Goal: Task Accomplishment & Management: Use online tool/utility

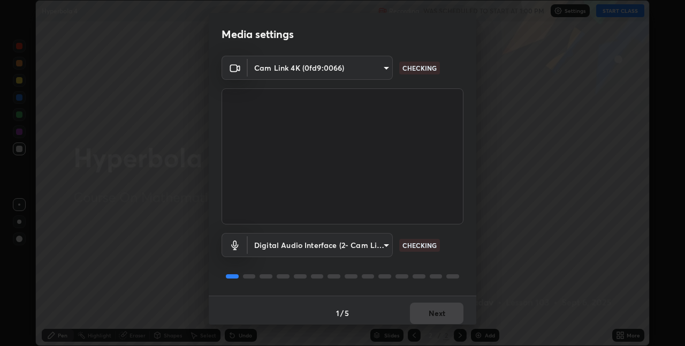
scroll to position [5, 0]
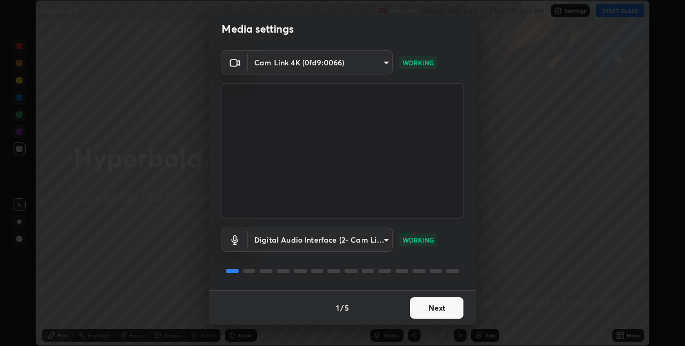
click at [445, 303] on button "Next" at bounding box center [437, 307] width 54 height 21
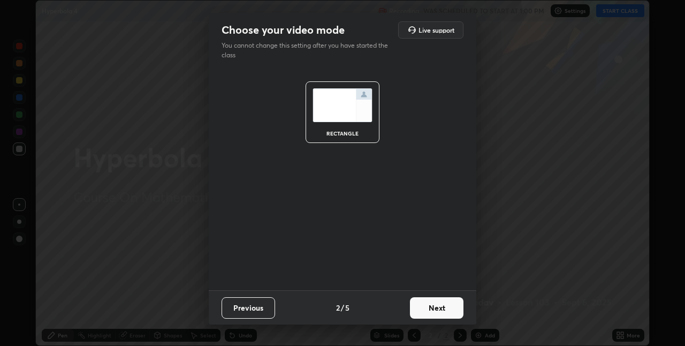
scroll to position [0, 0]
click at [447, 310] on button "Next" at bounding box center [437, 307] width 54 height 21
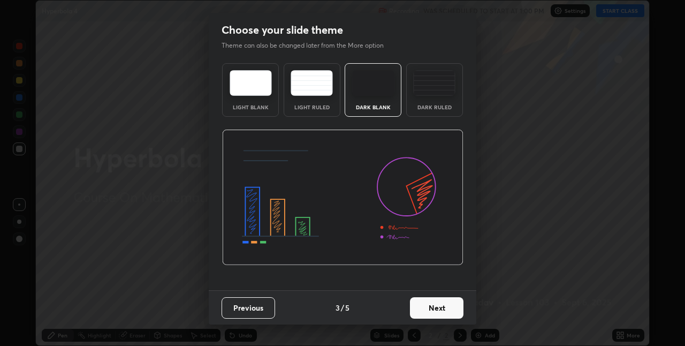
click at [450, 309] on button "Next" at bounding box center [437, 307] width 54 height 21
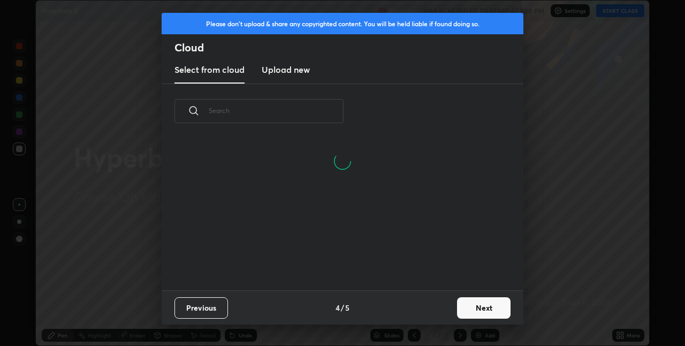
click at [475, 309] on button "Next" at bounding box center [484, 307] width 54 height 21
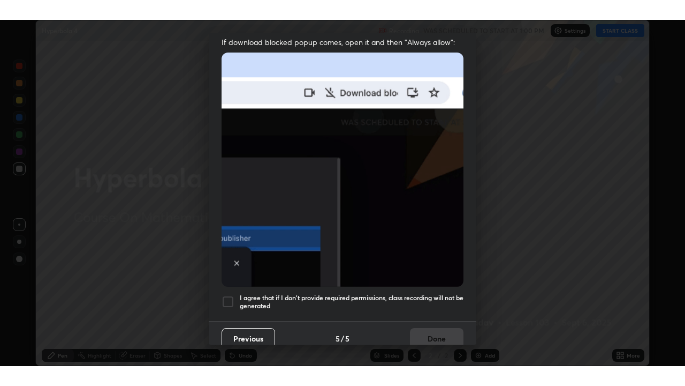
scroll to position [224, 0]
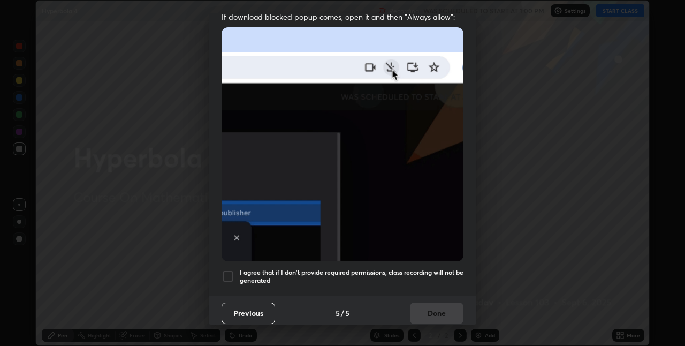
click at [429, 278] on h5 "I agree that if I don't provide required permissions, class recording will not …" at bounding box center [352, 276] width 224 height 17
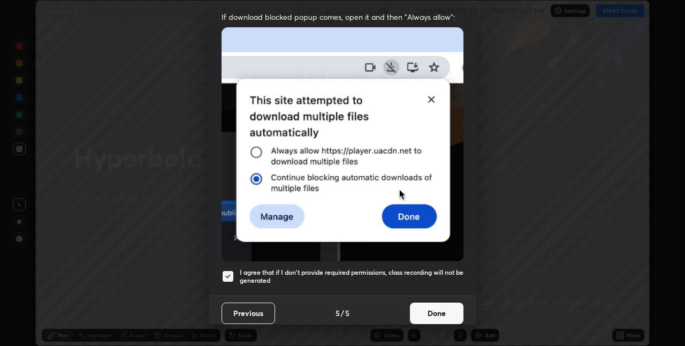
click at [445, 310] on button "Done" at bounding box center [437, 313] width 54 height 21
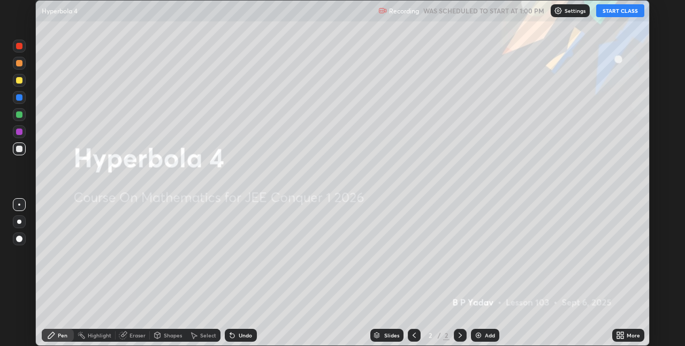
click at [618, 337] on icon at bounding box center [618, 337] width 3 height 3
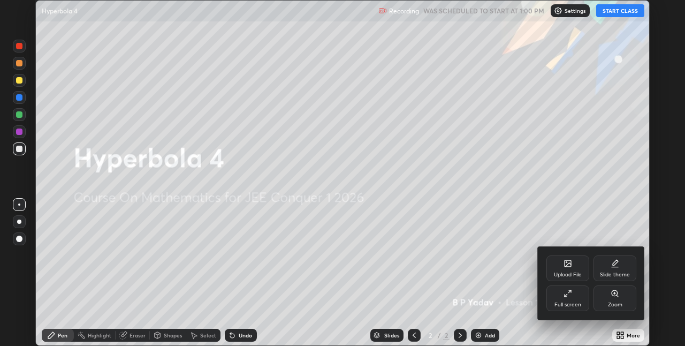
click at [568, 300] on div "Full screen" at bounding box center [568, 298] width 43 height 26
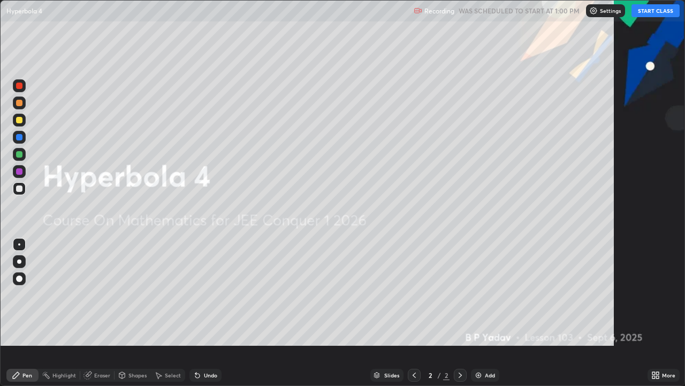
scroll to position [386, 685]
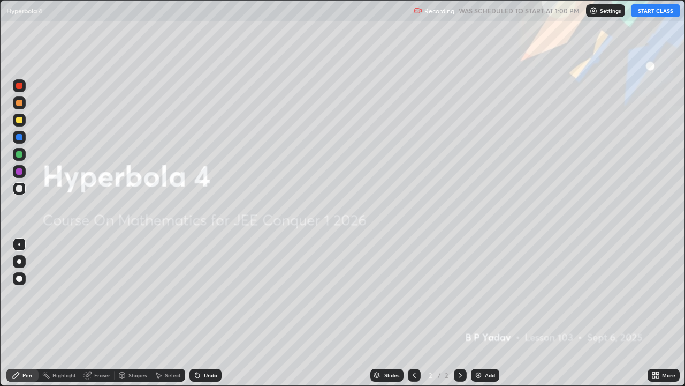
click at [650, 16] on button "START CLASS" at bounding box center [656, 10] width 48 height 13
click at [210, 345] on div "Undo" at bounding box center [210, 374] width 13 height 5
click at [472, 345] on div "Add" at bounding box center [485, 374] width 28 height 13
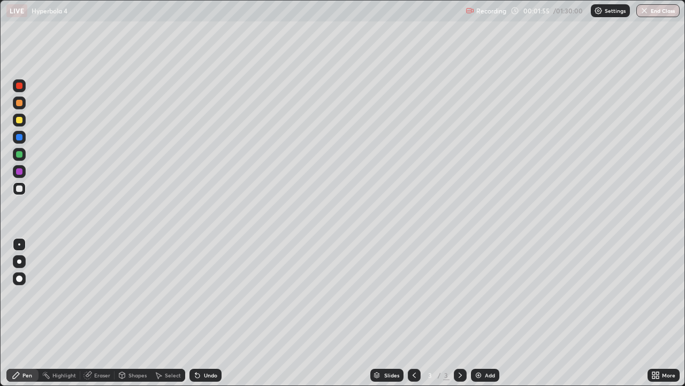
click at [17, 156] on div at bounding box center [19, 154] width 6 height 6
click at [20, 102] on div at bounding box center [19, 103] width 6 height 6
click at [214, 345] on div "Undo" at bounding box center [210, 374] width 13 height 5
click at [18, 155] on div at bounding box center [19, 154] width 6 height 6
click at [19, 190] on div at bounding box center [19, 188] width 6 height 6
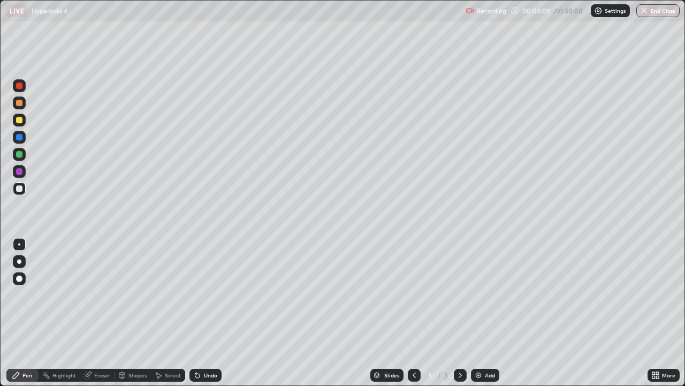
click at [19, 155] on div at bounding box center [19, 154] width 6 height 6
click at [483, 345] on div "Add" at bounding box center [485, 374] width 28 height 13
click at [20, 120] on div at bounding box center [19, 120] width 6 height 6
click at [19, 191] on div at bounding box center [19, 188] width 6 height 6
click at [419, 345] on div at bounding box center [414, 374] width 13 height 13
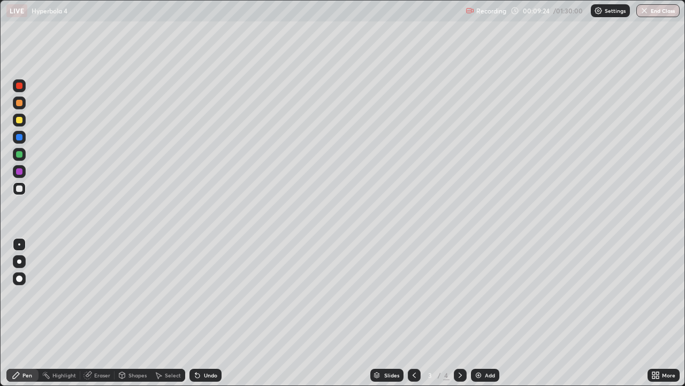
click at [464, 345] on div at bounding box center [460, 374] width 13 height 13
click at [479, 345] on img at bounding box center [478, 375] width 9 height 9
click at [387, 345] on div "Slides 5 / 5 Add" at bounding box center [435, 374] width 426 height 21
click at [391, 345] on div "Slides 5 / 5 Add" at bounding box center [435, 374] width 426 height 21
click at [481, 345] on img at bounding box center [478, 375] width 9 height 9
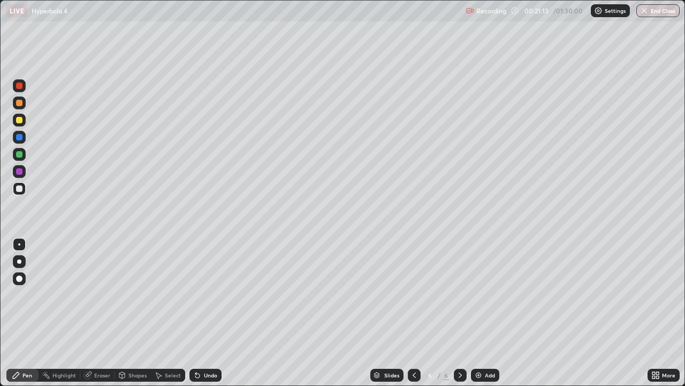
click at [14, 156] on div at bounding box center [19, 154] width 13 height 13
click at [19, 192] on div at bounding box center [19, 188] width 13 height 13
click at [208, 345] on div "Undo" at bounding box center [210, 374] width 13 height 5
click at [211, 345] on div "Undo" at bounding box center [210, 374] width 13 height 5
click at [207, 345] on div "Undo" at bounding box center [210, 374] width 13 height 5
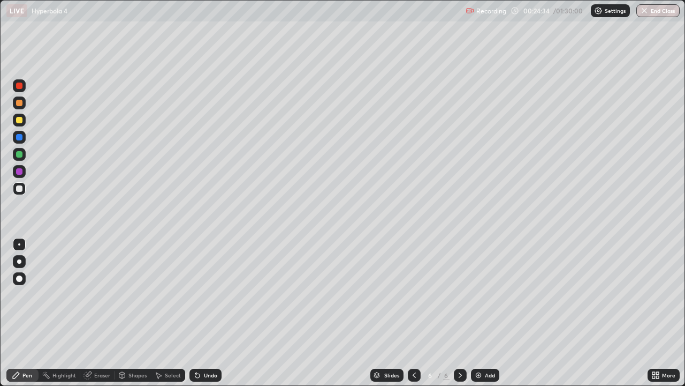
click at [254, 345] on div "Slides 6 / 6 Add" at bounding box center [435, 374] width 426 height 21
click at [277, 345] on div "Slides 6 / 6 Add" at bounding box center [435, 374] width 426 height 21
click at [282, 345] on div "Slides 6 / 6 Add" at bounding box center [435, 374] width 426 height 21
click at [293, 345] on div "Slides 6 / 6 Add" at bounding box center [435, 374] width 426 height 21
click at [486, 345] on div "Add" at bounding box center [490, 374] width 10 height 5
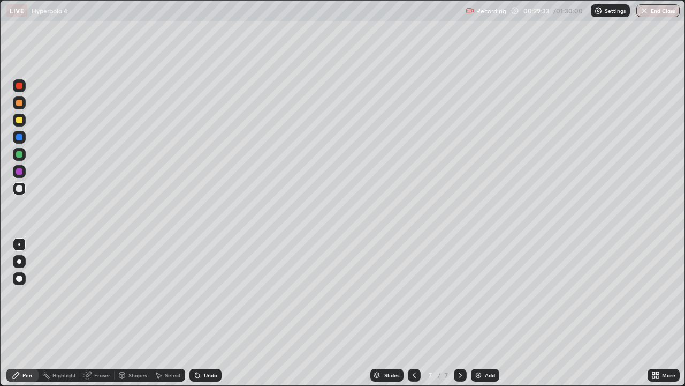
click at [16, 152] on div at bounding box center [19, 154] width 13 height 13
click at [18, 191] on div at bounding box center [19, 188] width 6 height 6
click at [20, 118] on div at bounding box center [19, 120] width 6 height 6
click at [473, 345] on div "Add" at bounding box center [485, 374] width 28 height 13
click at [413, 345] on icon at bounding box center [414, 374] width 3 height 5
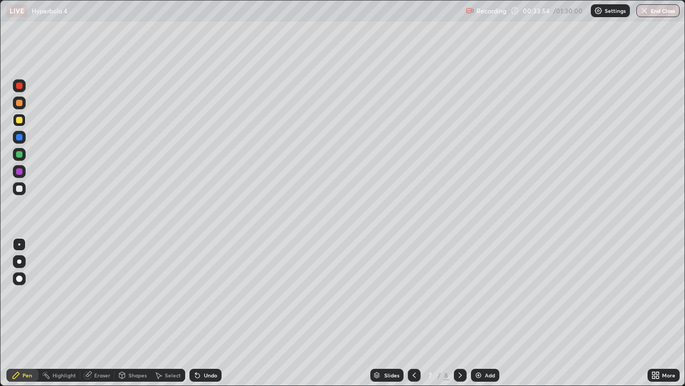
click at [458, 345] on icon at bounding box center [460, 375] width 9 height 9
click at [413, 345] on icon at bounding box center [414, 374] width 3 height 5
click at [459, 345] on icon at bounding box center [460, 375] width 9 height 9
click at [411, 345] on icon at bounding box center [414, 375] width 9 height 9
click at [458, 345] on icon at bounding box center [460, 375] width 9 height 9
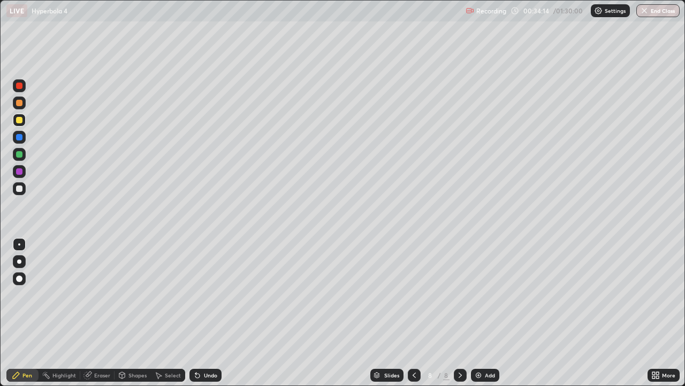
click at [205, 345] on div "Undo" at bounding box center [203, 374] width 36 height 21
click at [207, 345] on div "Undo" at bounding box center [210, 374] width 13 height 5
click at [207, 345] on div "Undo" at bounding box center [206, 374] width 32 height 13
click at [408, 345] on div at bounding box center [414, 374] width 13 height 13
click at [463, 345] on icon at bounding box center [460, 375] width 9 height 9
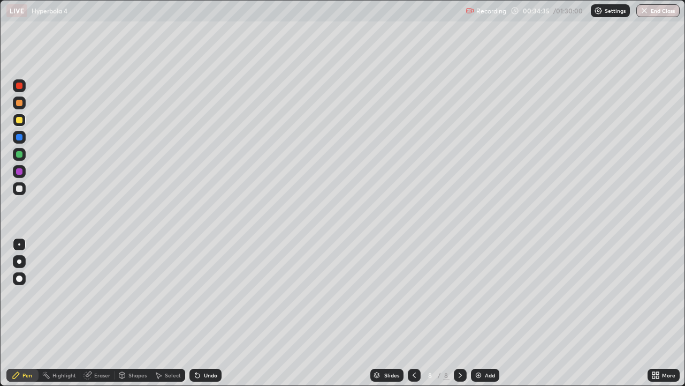
click at [413, 345] on icon at bounding box center [414, 374] width 3 height 5
click at [458, 345] on icon at bounding box center [460, 375] width 9 height 9
click at [20, 191] on div at bounding box center [19, 188] width 6 height 6
click at [413, 345] on icon at bounding box center [414, 375] width 9 height 9
click at [459, 345] on icon at bounding box center [460, 375] width 9 height 9
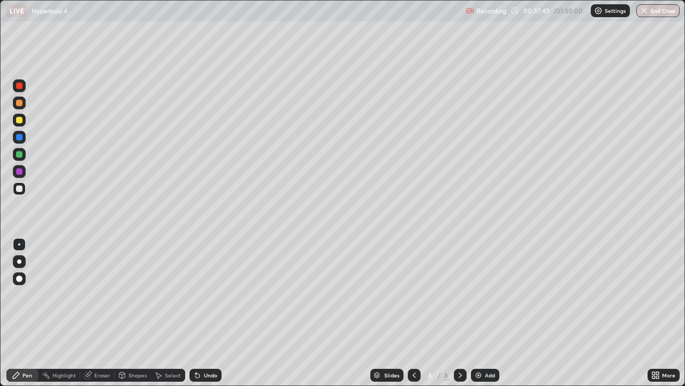
click at [413, 345] on icon at bounding box center [414, 375] width 9 height 9
click at [464, 345] on div at bounding box center [460, 374] width 13 height 13
click at [459, 345] on icon at bounding box center [460, 375] width 9 height 9
click at [482, 345] on div "Add" at bounding box center [485, 374] width 28 height 13
click at [17, 104] on div at bounding box center [19, 103] width 6 height 6
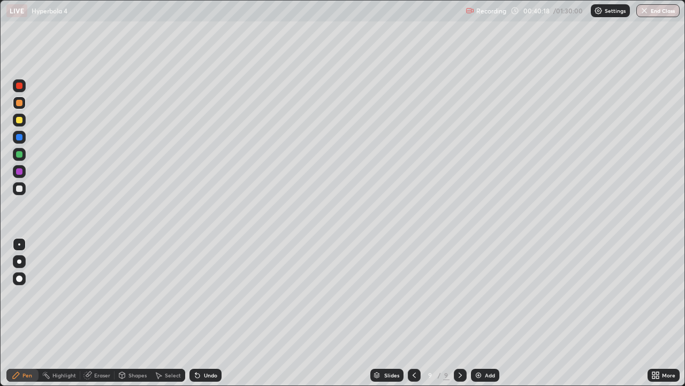
click at [20, 104] on div at bounding box center [19, 103] width 6 height 6
click at [15, 191] on div at bounding box center [19, 188] width 13 height 13
click at [206, 345] on div "Undo" at bounding box center [210, 374] width 13 height 5
click at [208, 345] on div "Undo" at bounding box center [206, 374] width 32 height 13
click at [206, 345] on div "Undo" at bounding box center [210, 374] width 13 height 5
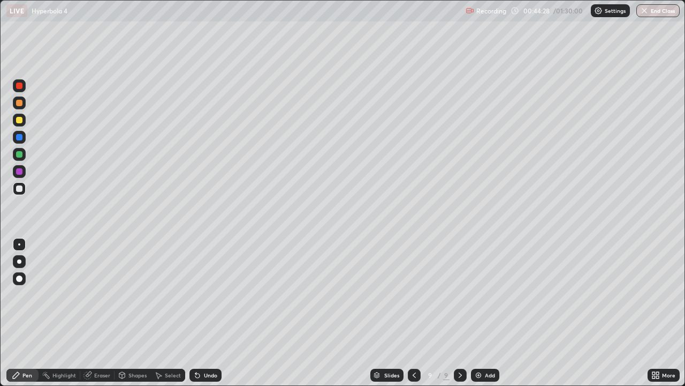
click at [479, 345] on img at bounding box center [478, 375] width 9 height 9
click at [19, 156] on div at bounding box center [19, 154] width 6 height 6
click at [22, 107] on div at bounding box center [19, 102] width 13 height 13
click at [20, 189] on div at bounding box center [19, 188] width 6 height 6
click at [214, 345] on div "Undo" at bounding box center [210, 374] width 13 height 5
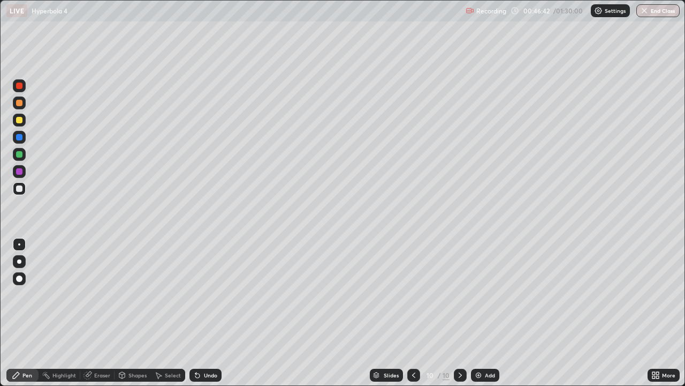
click at [211, 345] on div "Undo" at bounding box center [210, 374] width 13 height 5
click at [286, 345] on div "Slides 10 / 10 Add" at bounding box center [435, 374] width 426 height 21
click at [20, 154] on div at bounding box center [19, 154] width 6 height 6
click at [489, 345] on div "Add" at bounding box center [490, 374] width 10 height 5
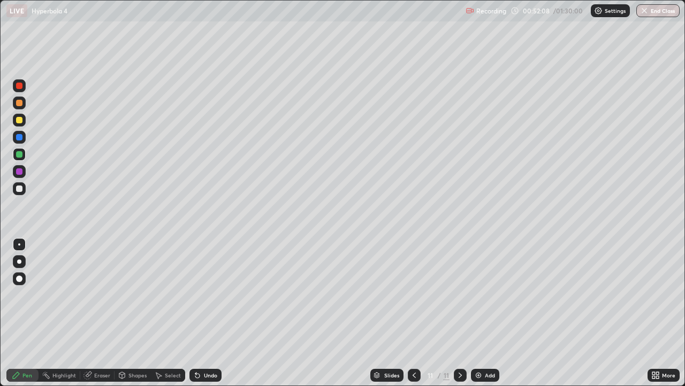
click at [17, 185] on div at bounding box center [19, 188] width 6 height 6
click at [20, 105] on div at bounding box center [19, 103] width 6 height 6
click at [19, 188] on div at bounding box center [19, 188] width 6 height 6
click at [433, 345] on div "11 / 11" at bounding box center [437, 374] width 59 height 21
click at [590, 345] on div "Slides 11 / 11 Add" at bounding box center [435, 374] width 426 height 21
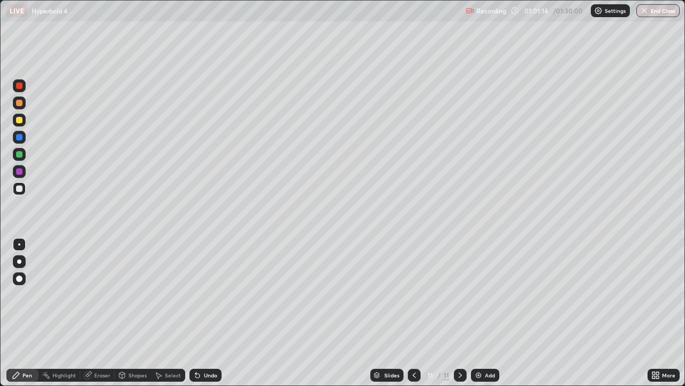
click at [415, 345] on icon at bounding box center [414, 375] width 9 height 9
click at [418, 345] on div at bounding box center [414, 374] width 13 height 13
click at [462, 345] on icon at bounding box center [460, 375] width 9 height 9
click at [461, 345] on icon at bounding box center [460, 375] width 9 height 9
click at [106, 345] on div "Eraser" at bounding box center [97, 374] width 34 height 21
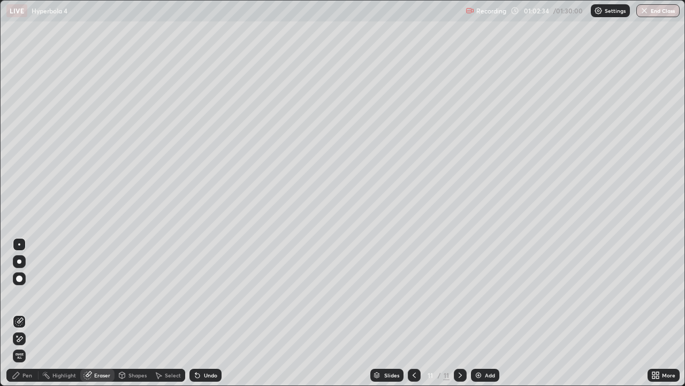
click at [33, 345] on div "Pen" at bounding box center [22, 374] width 32 height 13
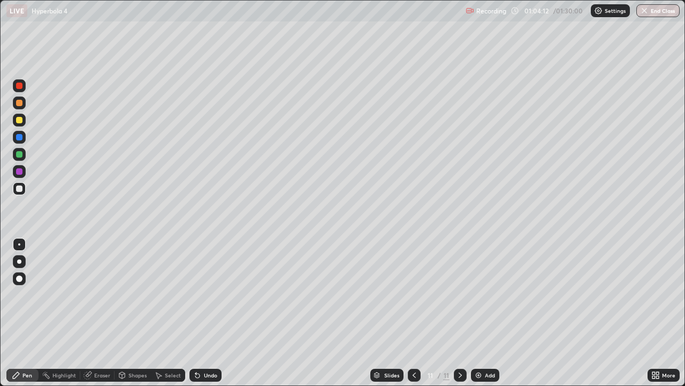
click at [475, 345] on img at bounding box center [478, 375] width 9 height 9
click at [206, 345] on div "Undo" at bounding box center [210, 374] width 13 height 5
click at [204, 345] on div "Undo" at bounding box center [210, 374] width 13 height 5
click at [205, 345] on div "Undo" at bounding box center [210, 374] width 13 height 5
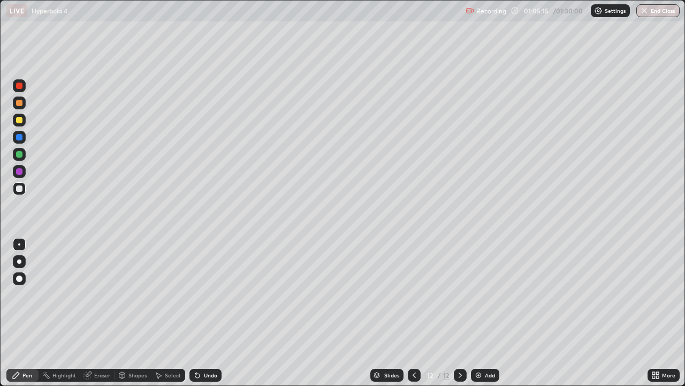
click at [209, 345] on div "Undo" at bounding box center [210, 374] width 13 height 5
click at [481, 345] on div "Add" at bounding box center [485, 374] width 28 height 13
click at [18, 158] on div at bounding box center [19, 154] width 13 height 13
click at [16, 197] on div at bounding box center [19, 188] width 13 height 17
click at [491, 345] on div "Add" at bounding box center [490, 374] width 10 height 5
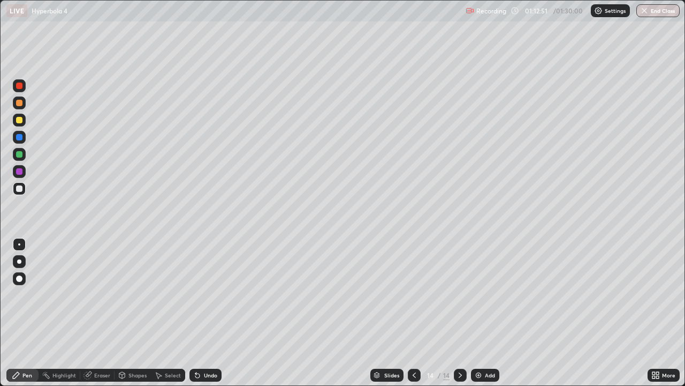
click at [415, 345] on icon at bounding box center [414, 375] width 9 height 9
click at [19, 187] on div at bounding box center [19, 188] width 6 height 6
click at [102, 345] on div "Eraser" at bounding box center [102, 374] width 16 height 5
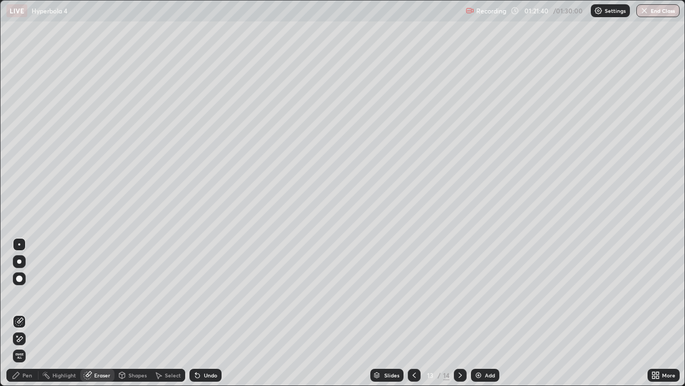
click at [31, 345] on div "Pen" at bounding box center [22, 374] width 32 height 13
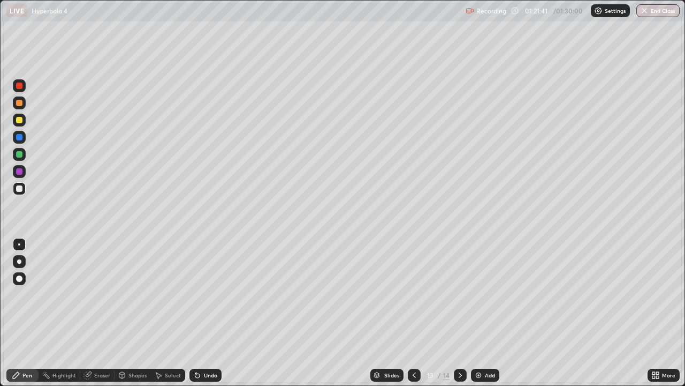
click at [19, 155] on div at bounding box center [19, 154] width 6 height 6
click at [458, 345] on icon at bounding box center [460, 375] width 9 height 9
click at [23, 189] on div at bounding box center [19, 188] width 13 height 13
click at [212, 345] on div "Undo" at bounding box center [210, 374] width 13 height 5
click at [214, 345] on div "Undo" at bounding box center [206, 374] width 32 height 13
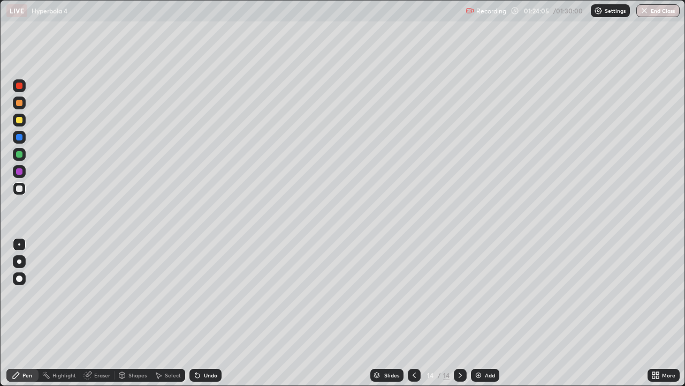
click at [213, 345] on div "Undo" at bounding box center [210, 374] width 13 height 5
click at [214, 345] on div "Undo" at bounding box center [210, 374] width 13 height 5
click at [211, 345] on div "Undo" at bounding box center [210, 374] width 13 height 5
click at [416, 345] on div at bounding box center [414, 374] width 13 height 13
click at [415, 345] on div at bounding box center [414, 374] width 13 height 21
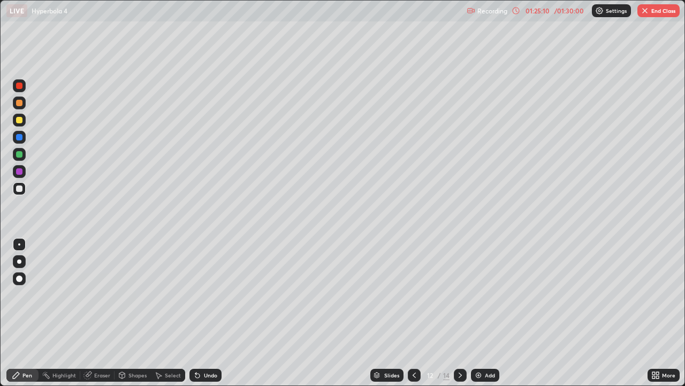
click at [413, 345] on icon at bounding box center [414, 375] width 9 height 9
click at [465, 345] on div at bounding box center [460, 374] width 13 height 13
click at [460, 345] on icon at bounding box center [460, 375] width 9 height 9
click at [463, 345] on icon at bounding box center [460, 375] width 9 height 9
click at [457, 345] on icon at bounding box center [460, 375] width 9 height 9
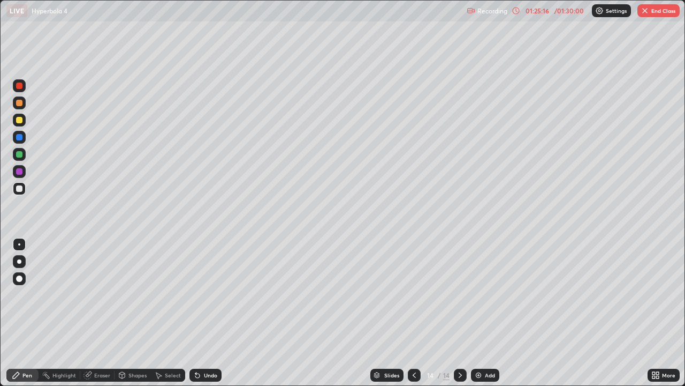
click at [456, 345] on icon at bounding box center [460, 375] width 9 height 9
click at [457, 345] on icon at bounding box center [460, 375] width 9 height 9
click at [411, 345] on icon at bounding box center [414, 375] width 9 height 9
click at [412, 345] on icon at bounding box center [414, 375] width 9 height 9
click at [405, 345] on div "Slides 12 / 14 Add" at bounding box center [435, 374] width 426 height 21
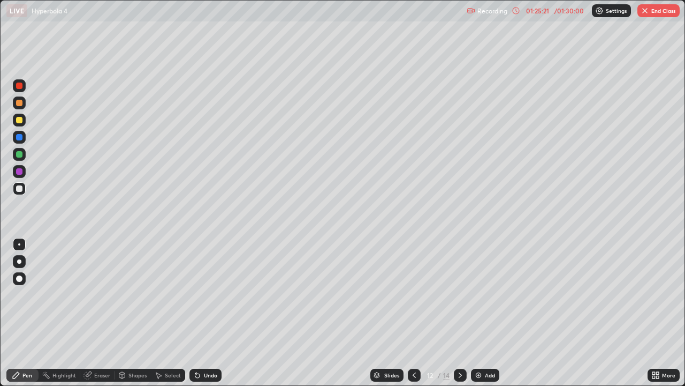
click at [416, 345] on icon at bounding box center [414, 375] width 9 height 9
click at [408, 345] on div at bounding box center [414, 374] width 13 height 13
click at [411, 345] on icon at bounding box center [414, 375] width 9 height 9
click at [462, 345] on icon at bounding box center [460, 375] width 9 height 9
click at [459, 345] on icon at bounding box center [460, 374] width 3 height 5
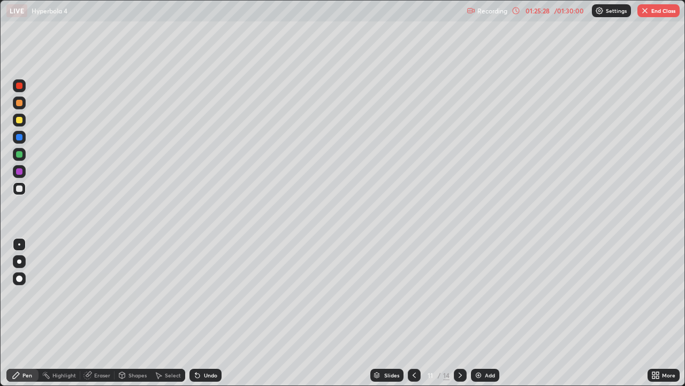
click at [460, 345] on icon at bounding box center [460, 374] width 3 height 5
click at [460, 345] on icon at bounding box center [460, 375] width 9 height 9
click at [461, 345] on icon at bounding box center [460, 375] width 9 height 9
click at [415, 345] on icon at bounding box center [414, 375] width 9 height 9
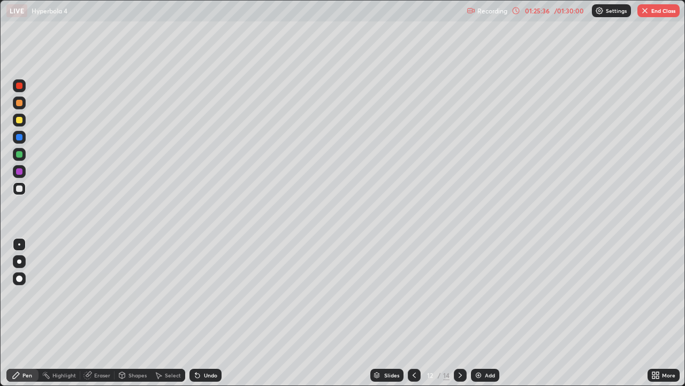
click at [459, 345] on icon at bounding box center [460, 374] width 3 height 5
click at [460, 345] on icon at bounding box center [460, 374] width 3 height 5
click at [416, 345] on icon at bounding box center [414, 375] width 9 height 9
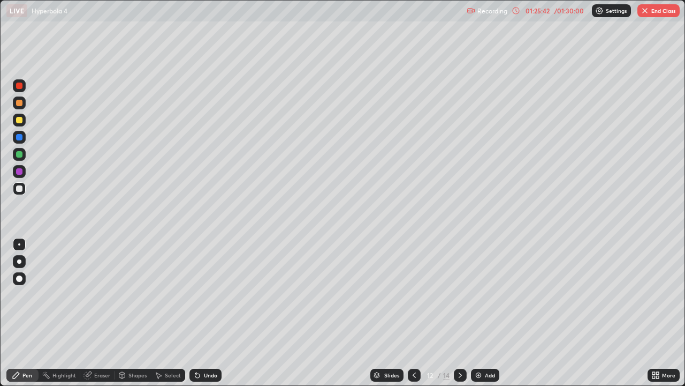
click at [415, 345] on icon at bounding box center [414, 375] width 9 height 9
click at [459, 345] on icon at bounding box center [460, 375] width 9 height 9
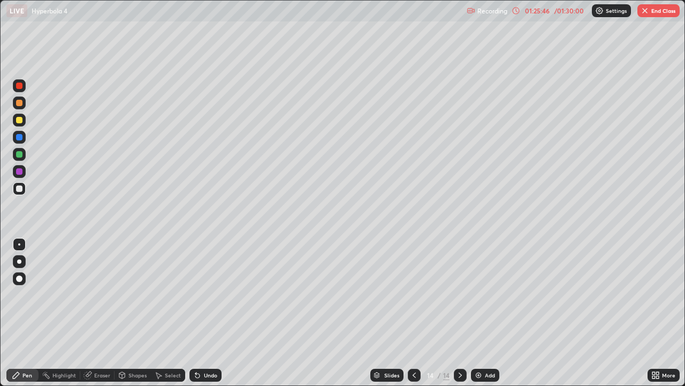
click at [465, 345] on div at bounding box center [460, 374] width 13 height 13
click at [394, 345] on div "Slides" at bounding box center [391, 374] width 15 height 5
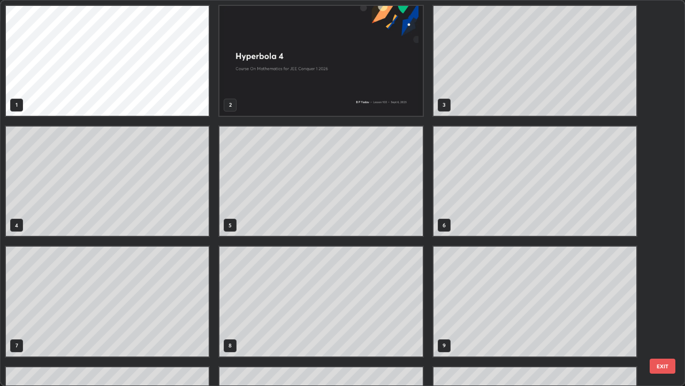
scroll to position [381, 679]
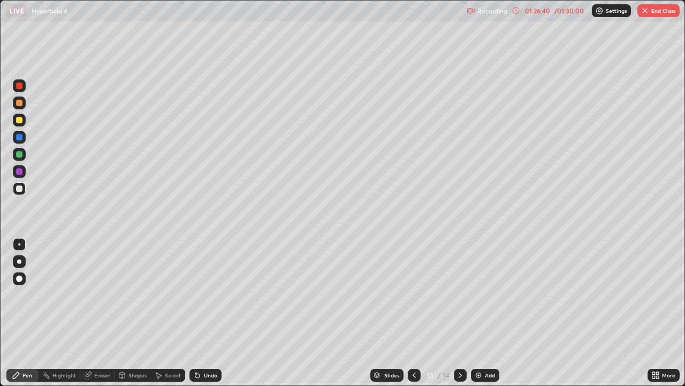
click at [461, 345] on icon at bounding box center [460, 375] width 9 height 9
click at [20, 190] on div at bounding box center [19, 188] width 6 height 6
click at [415, 345] on icon at bounding box center [414, 375] width 9 height 9
click at [417, 345] on icon at bounding box center [414, 375] width 9 height 9
click at [459, 345] on icon at bounding box center [460, 375] width 9 height 9
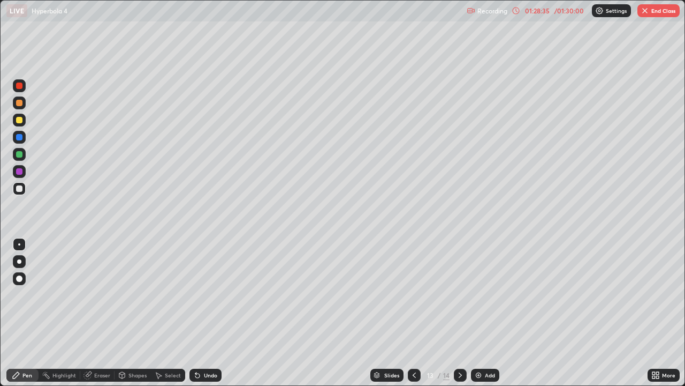
click at [464, 345] on div at bounding box center [460, 374] width 13 height 13
click at [477, 345] on img at bounding box center [478, 375] width 9 height 9
click at [206, 345] on div "Undo" at bounding box center [210, 374] width 13 height 5
click at [16, 120] on div at bounding box center [19, 120] width 13 height 13
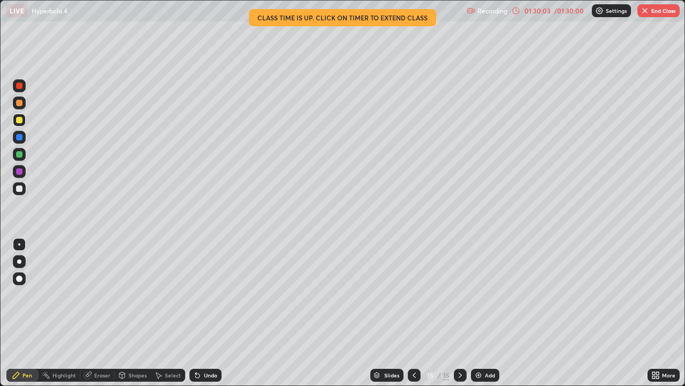
click at [544, 11] on div "01:30:03" at bounding box center [538, 10] width 30 height 6
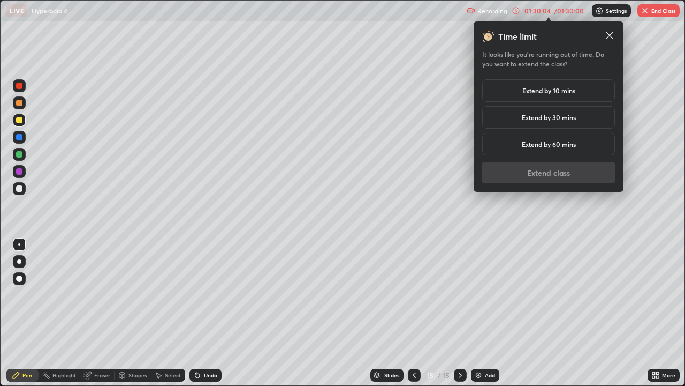
click at [558, 119] on h5 "Extend by 30 mins" at bounding box center [549, 117] width 54 height 10
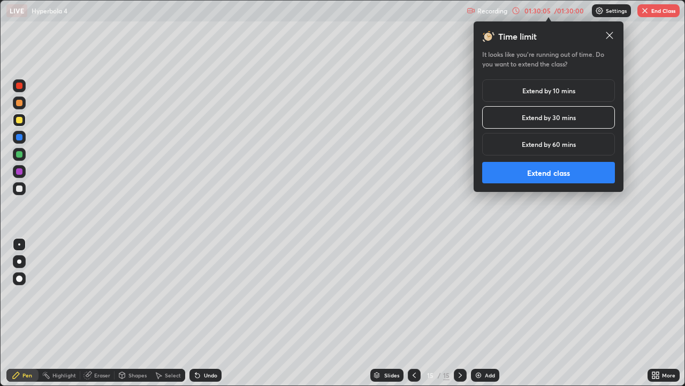
click at [550, 175] on button "Extend class" at bounding box center [548, 172] width 133 height 21
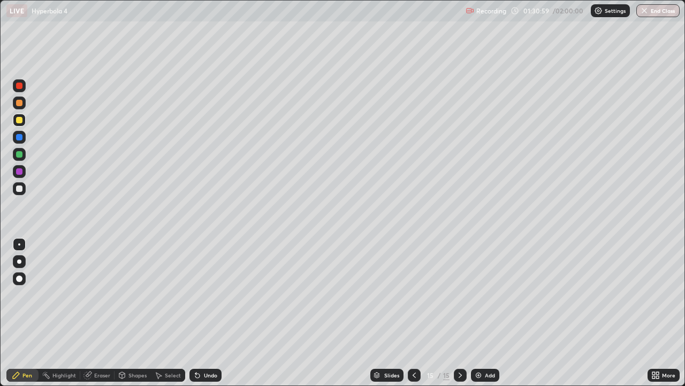
click at [480, 345] on img at bounding box center [478, 375] width 9 height 9
click at [21, 190] on div at bounding box center [19, 188] width 6 height 6
click at [411, 345] on icon at bounding box center [414, 375] width 9 height 9
click at [15, 345] on div "Pen" at bounding box center [22, 374] width 32 height 13
click at [19, 155] on div at bounding box center [19, 154] width 6 height 6
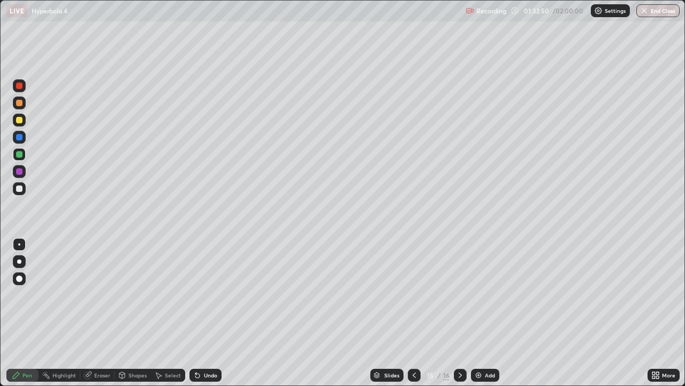
click at [457, 345] on icon at bounding box center [460, 375] width 9 height 9
click at [411, 345] on icon at bounding box center [414, 375] width 9 height 9
click at [463, 345] on icon at bounding box center [460, 375] width 9 height 9
click at [485, 345] on div "Add" at bounding box center [490, 374] width 10 height 5
click at [20, 153] on div at bounding box center [19, 154] width 6 height 6
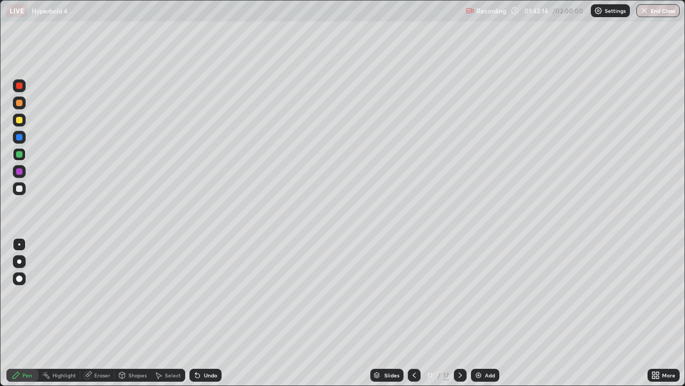
click at [19, 104] on div at bounding box center [19, 103] width 6 height 6
click at [21, 192] on div at bounding box center [19, 188] width 13 height 13
click at [20, 154] on div at bounding box center [19, 154] width 6 height 6
click at [19, 192] on div at bounding box center [19, 188] width 13 height 13
click at [216, 345] on div "Undo" at bounding box center [206, 374] width 32 height 13
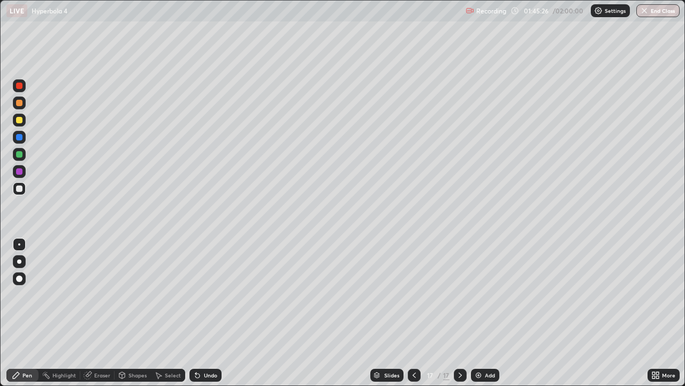
click at [411, 345] on icon at bounding box center [414, 375] width 9 height 9
click at [214, 345] on div "Undo" at bounding box center [210, 374] width 13 height 5
click at [458, 345] on icon at bounding box center [460, 375] width 9 height 9
click at [454, 345] on div at bounding box center [460, 374] width 13 height 13
click at [417, 345] on icon at bounding box center [414, 375] width 9 height 9
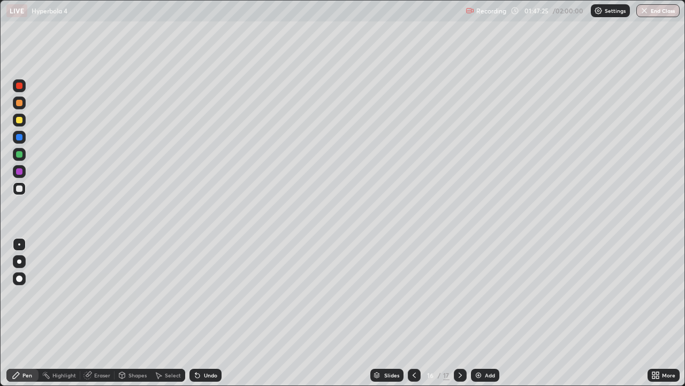
click at [463, 345] on div at bounding box center [460, 374] width 13 height 13
click at [468, 345] on div "Slides 17 / 17 Add" at bounding box center [435, 374] width 426 height 21
click at [481, 345] on div "Add" at bounding box center [485, 374] width 28 height 13
click at [18, 105] on div at bounding box center [19, 103] width 6 height 6
click at [17, 191] on div at bounding box center [19, 188] width 13 height 13
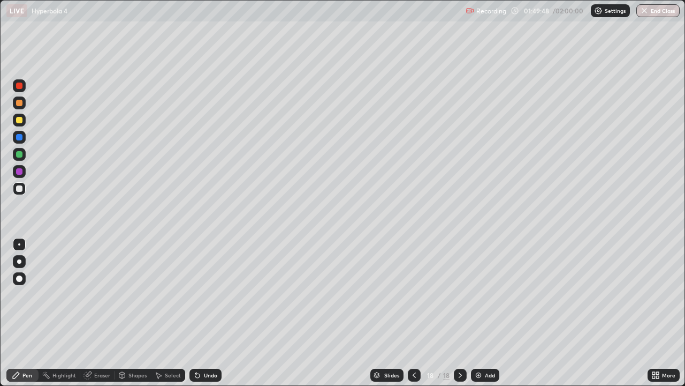
click at [479, 345] on img at bounding box center [478, 375] width 9 height 9
click at [21, 159] on div at bounding box center [19, 154] width 13 height 13
click at [20, 191] on div at bounding box center [19, 188] width 6 height 6
click at [21, 189] on div at bounding box center [19, 188] width 6 height 6
click at [411, 345] on icon at bounding box center [414, 375] width 9 height 9
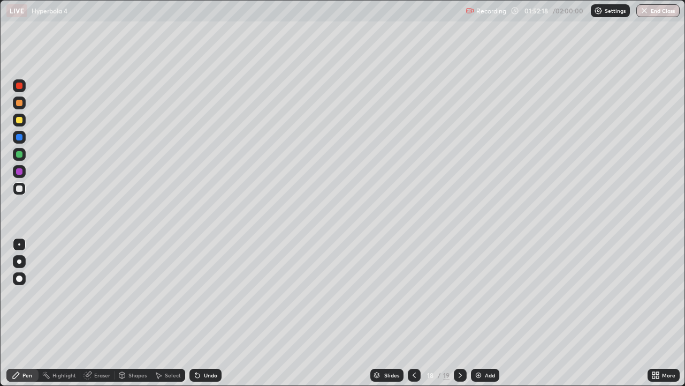
click at [410, 345] on icon at bounding box center [414, 375] width 9 height 9
click at [459, 345] on icon at bounding box center [460, 374] width 3 height 5
click at [20, 121] on div at bounding box center [19, 120] width 6 height 6
click at [16, 187] on div at bounding box center [19, 188] width 6 height 6
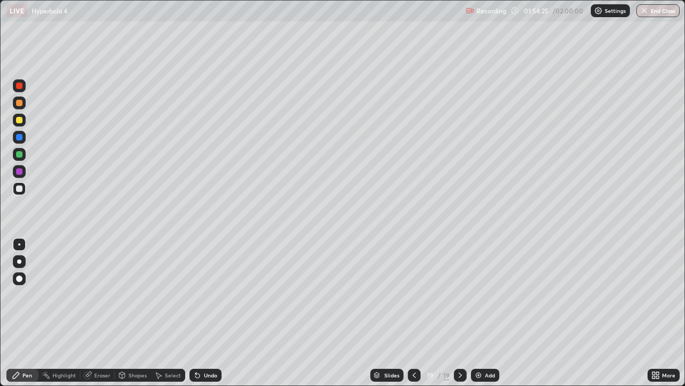
click at [413, 345] on icon at bounding box center [414, 374] width 3 height 5
click at [411, 345] on icon at bounding box center [414, 375] width 9 height 9
click at [235, 345] on div "Slides 17 / 19 Add" at bounding box center [435, 374] width 426 height 21
click at [459, 345] on icon at bounding box center [460, 374] width 3 height 5
click at [459, 345] on icon at bounding box center [460, 375] width 9 height 9
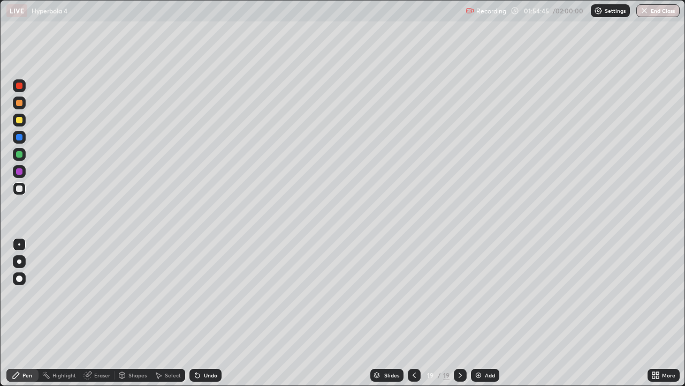
click at [458, 345] on icon at bounding box center [460, 375] width 9 height 9
click at [486, 345] on div "Add" at bounding box center [490, 374] width 10 height 5
click at [476, 345] on img at bounding box center [479, 375] width 9 height 9
click at [207, 345] on div "Undo" at bounding box center [210, 374] width 13 height 5
click at [208, 345] on div "Undo" at bounding box center [210, 374] width 13 height 5
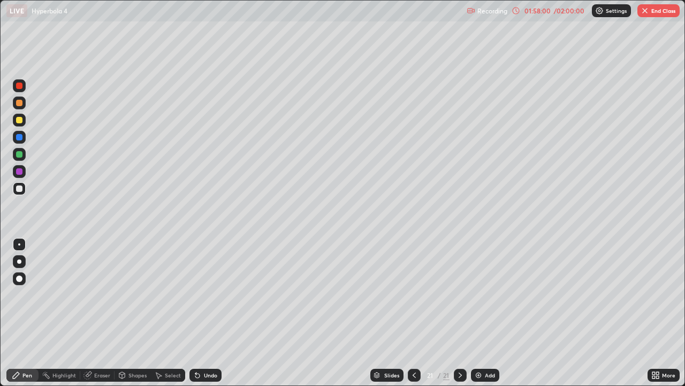
click at [208, 345] on div "Undo" at bounding box center [210, 374] width 13 height 5
click at [209, 345] on div "Undo" at bounding box center [210, 374] width 13 height 5
click at [6, 345] on div "Pen" at bounding box center [22, 374] width 32 height 21
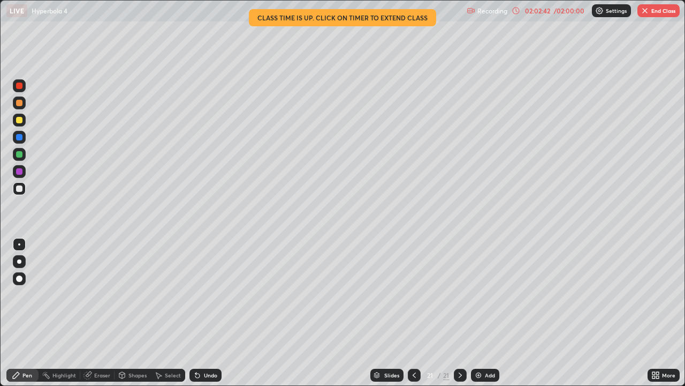
click at [659, 16] on button "End Class" at bounding box center [659, 10] width 42 height 13
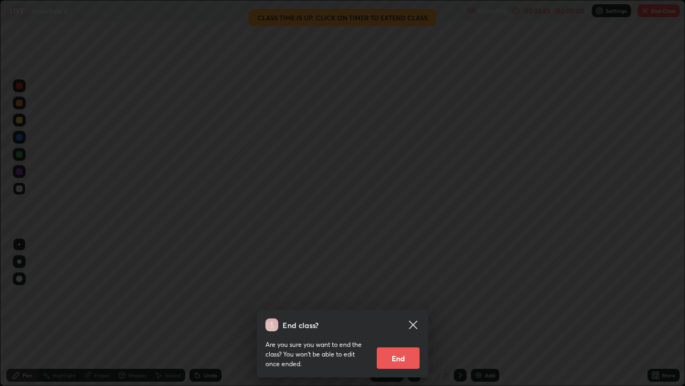
click at [409, 345] on button "End" at bounding box center [398, 357] width 43 height 21
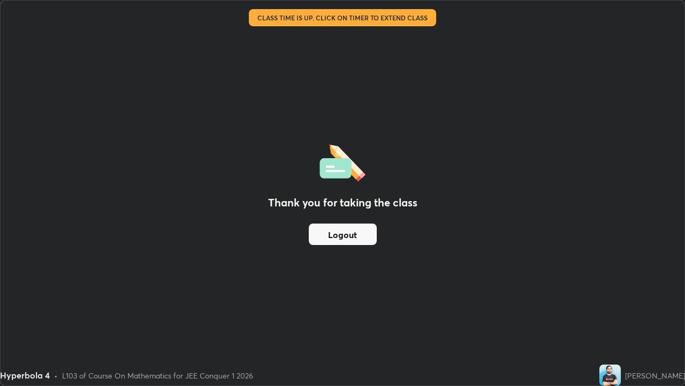
click at [372, 236] on button "Logout" at bounding box center [343, 233] width 68 height 21
